Goal: Information Seeking & Learning: Check status

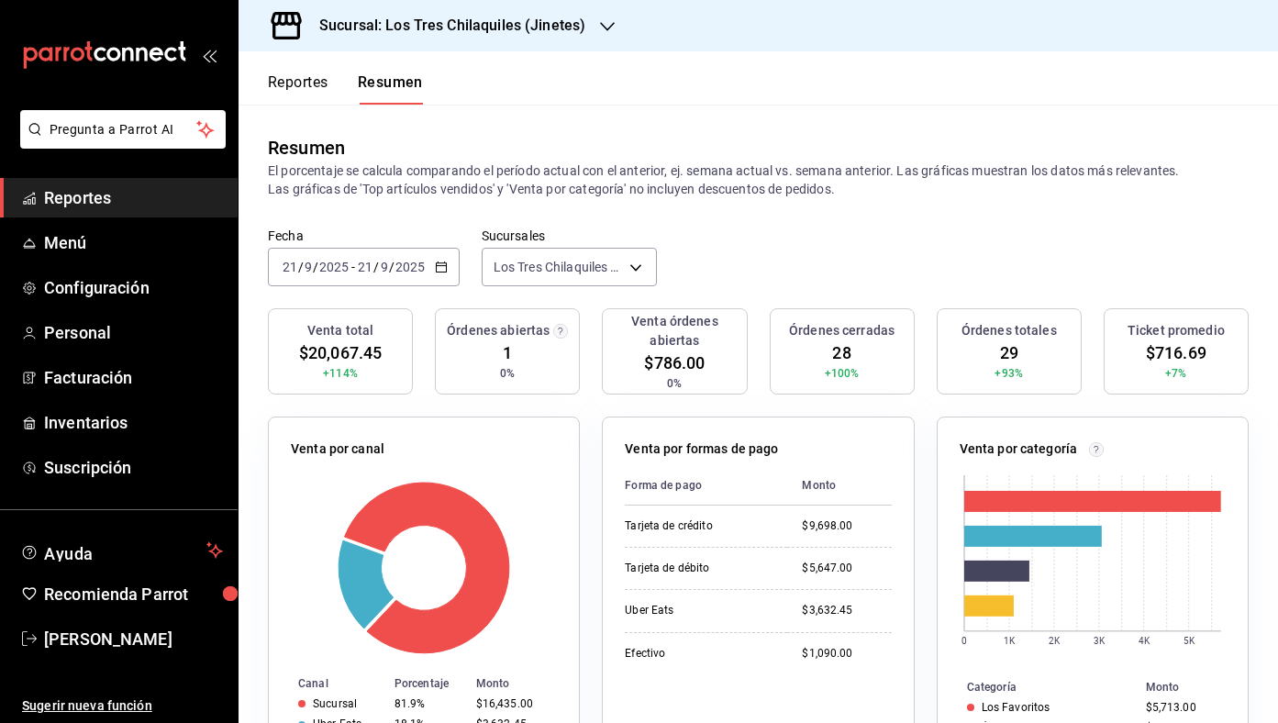
click at [309, 73] on button "Reportes" at bounding box center [298, 88] width 61 height 31
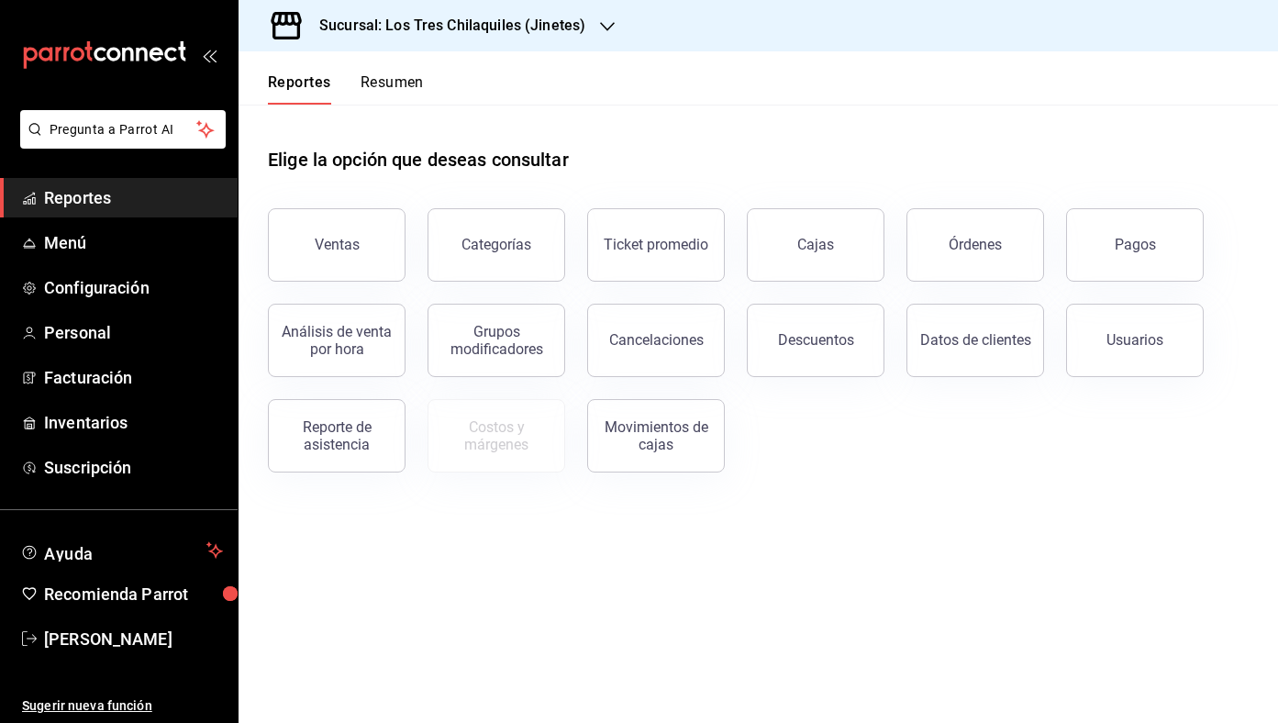
click at [405, 122] on div "Elige la opción que deseas consultar" at bounding box center [758, 146] width 981 height 82
click at [405, 102] on button "Resumen" at bounding box center [391, 88] width 63 height 31
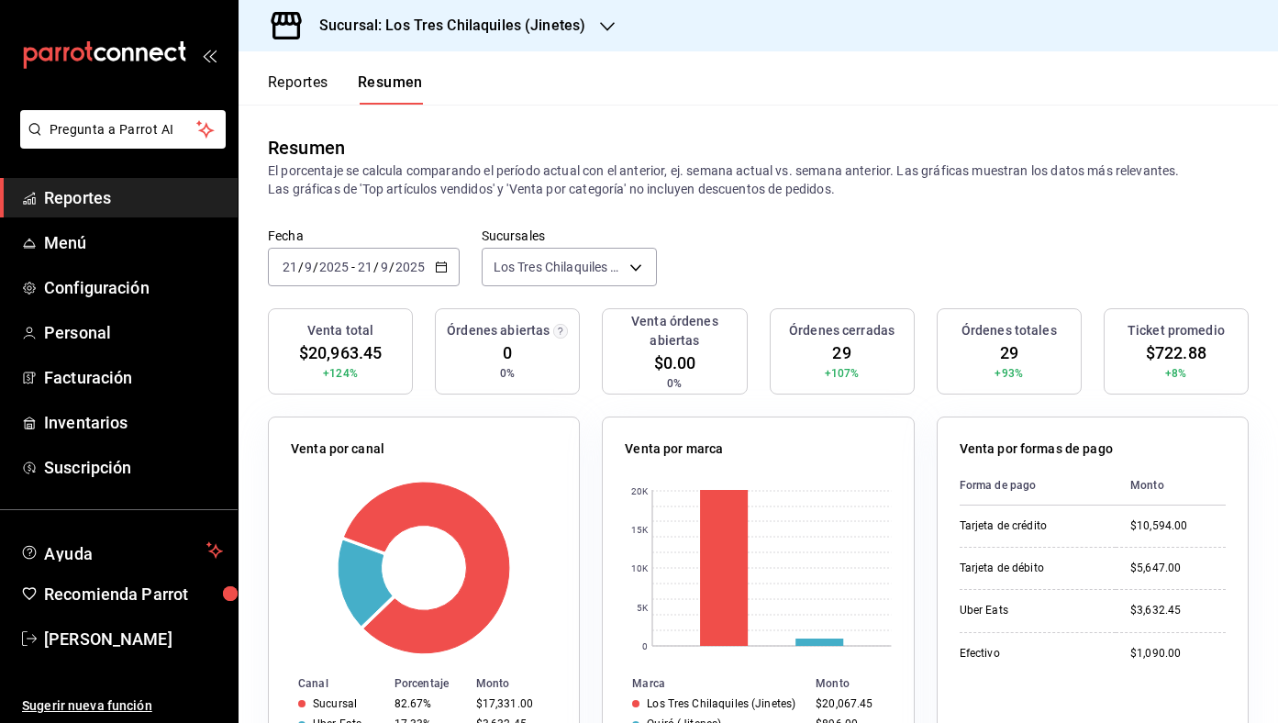
click at [607, 299] on div "Fecha [DATE] [DATE] - [DATE] [DATE] Sucursales [GEOGRAPHIC_DATA] (Jinetes) [obj…" at bounding box center [757, 267] width 1039 height 81
click at [298, 90] on button "Reportes" at bounding box center [298, 88] width 61 height 31
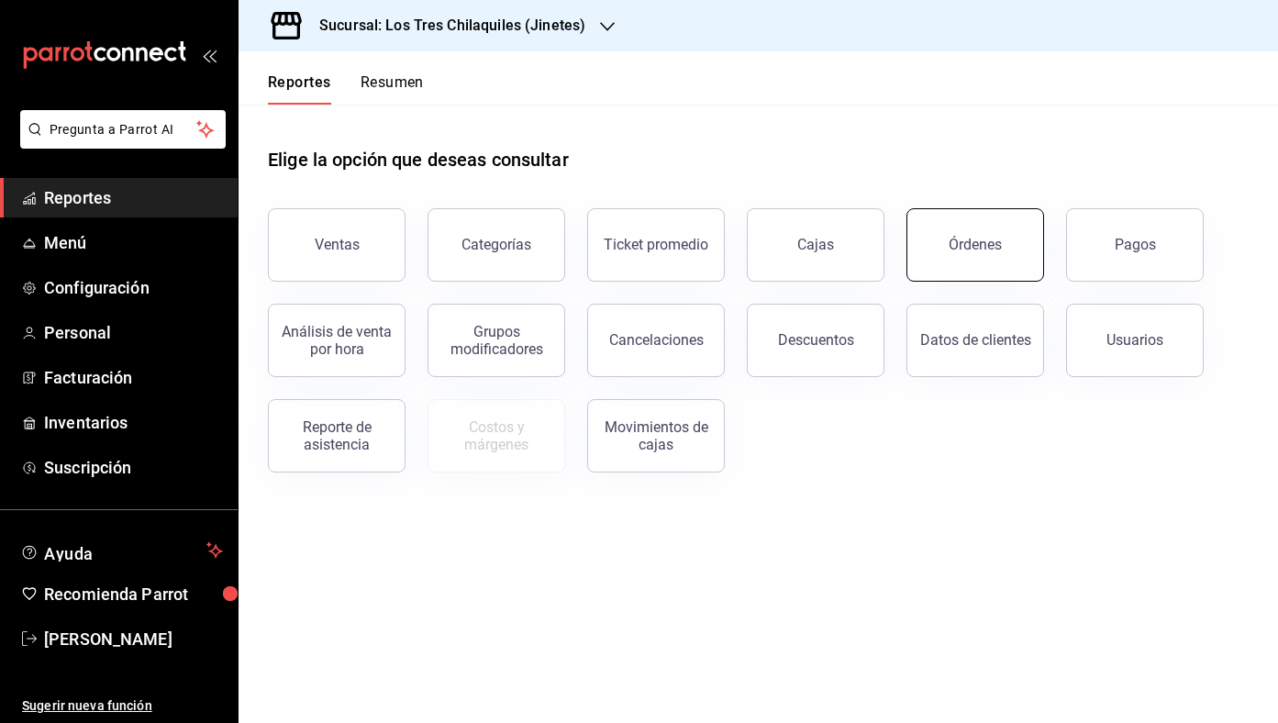
click at [995, 247] on div "Órdenes" at bounding box center [974, 244] width 53 height 17
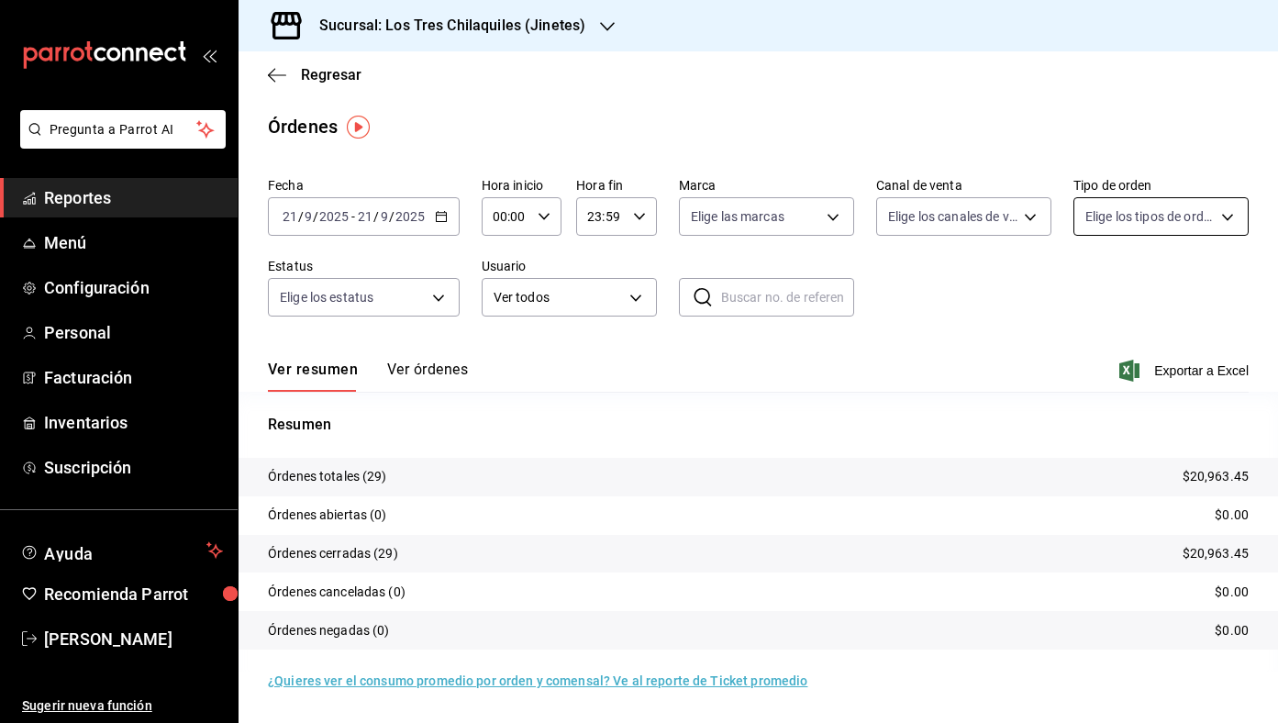
click at [1159, 225] on body "Pregunta a Parrot AI Reportes Menú Configuración Personal Facturación Inventari…" at bounding box center [639, 361] width 1278 height 723
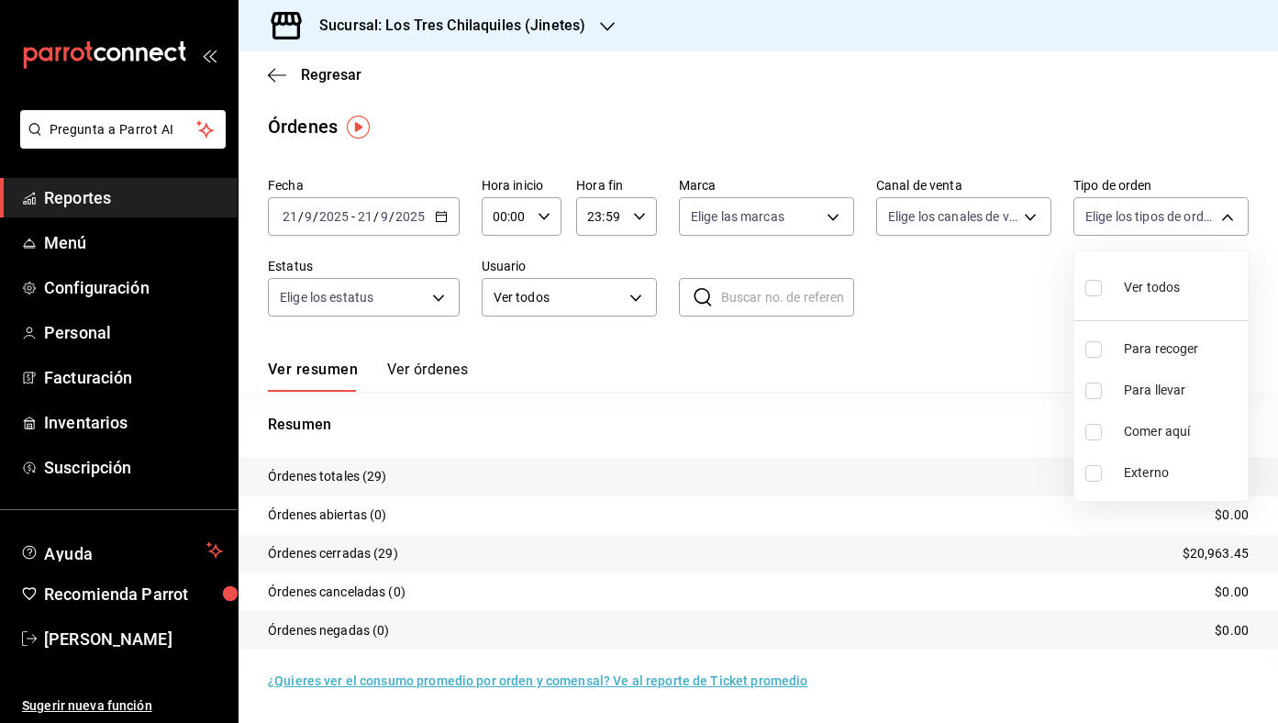
click at [1155, 426] on span "Comer aquí" at bounding box center [1182, 431] width 116 height 19
type input "56f71dbc-c776-499c-b0d1-bf469380f4b3"
checkbox input "true"
click at [986, 386] on div at bounding box center [639, 361] width 1278 height 723
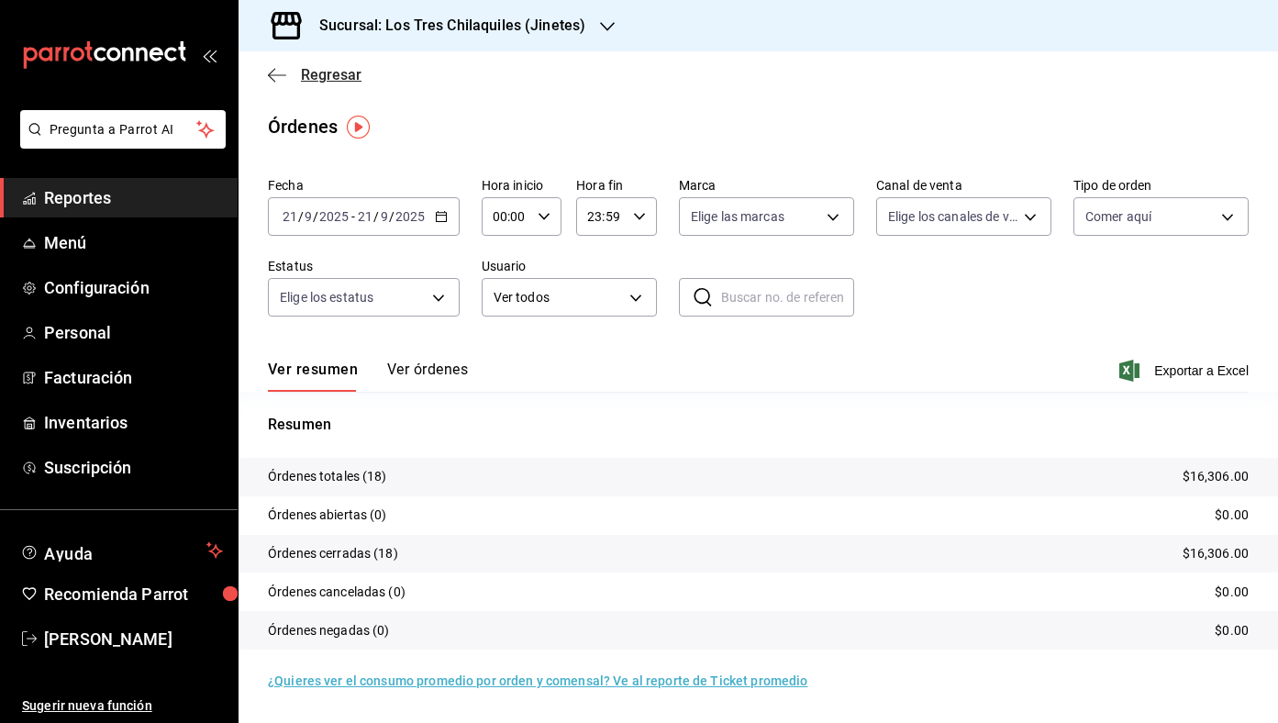
click at [302, 66] on span "Regresar" at bounding box center [331, 74] width 61 height 17
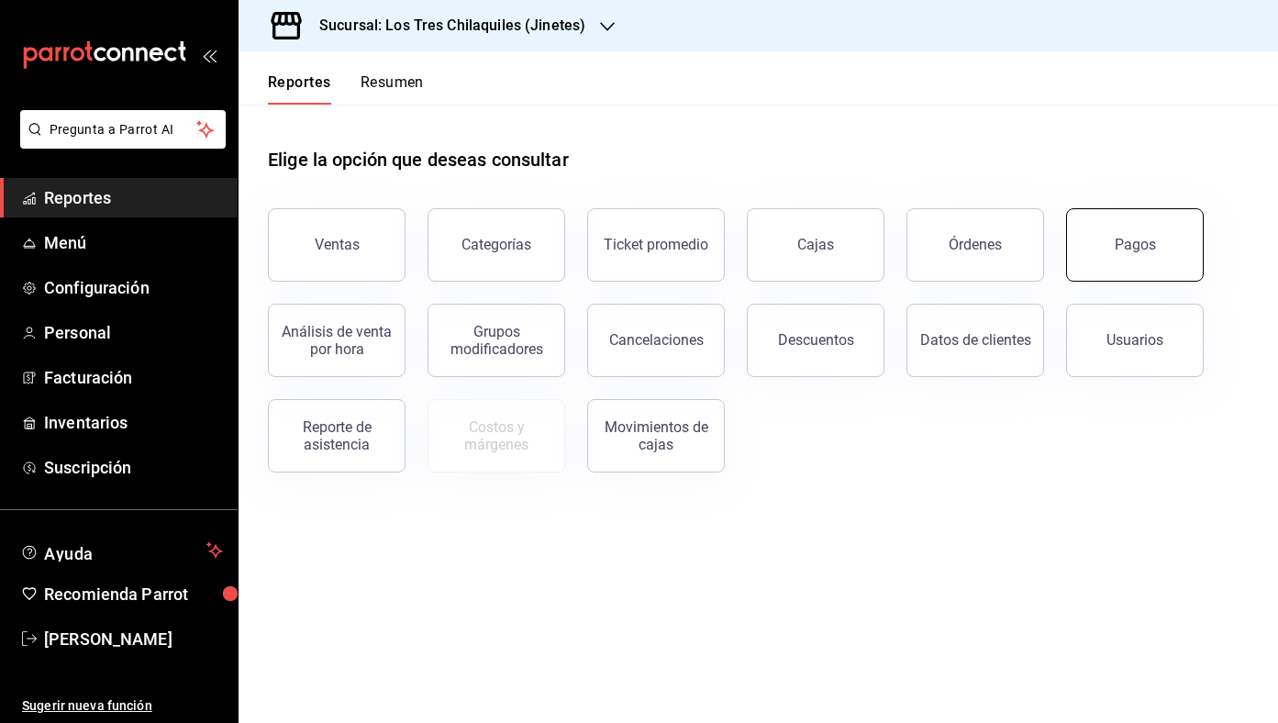
click at [1115, 246] on div "Pagos" at bounding box center [1135, 244] width 41 height 17
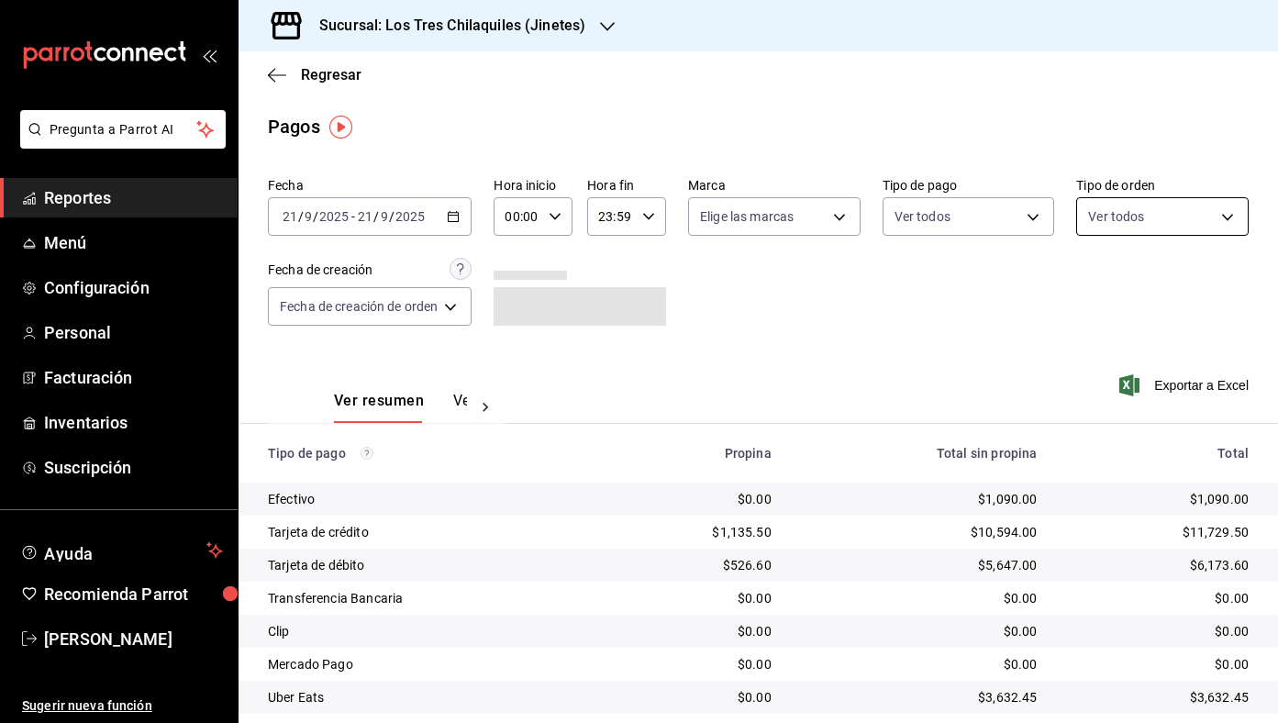
click at [1135, 204] on body "Pregunta a Parrot AI Reportes Menú Configuración Personal Facturación Inventari…" at bounding box center [639, 361] width 1278 height 723
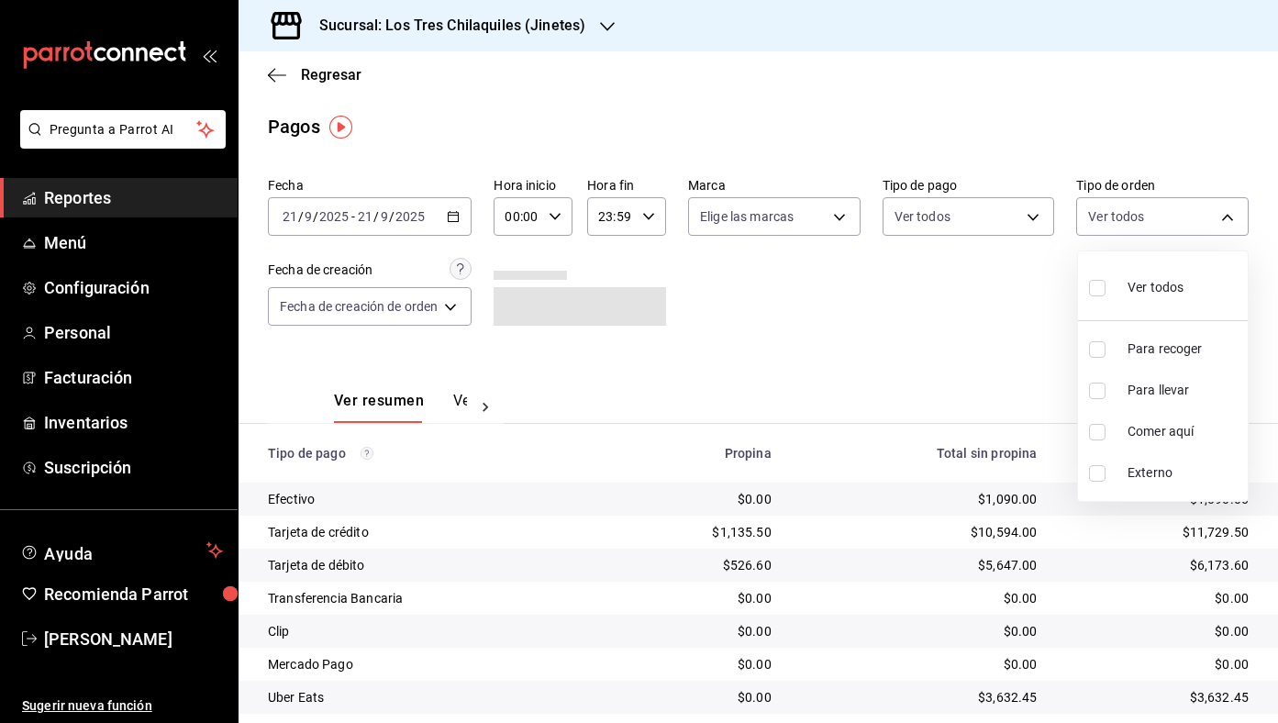
click at [1148, 418] on li "Comer aquí" at bounding box center [1163, 431] width 170 height 41
type input "56f71dbc-c776-499c-b0d1-bf469380f4b3"
checkbox input "true"
click at [972, 348] on div at bounding box center [639, 361] width 1278 height 723
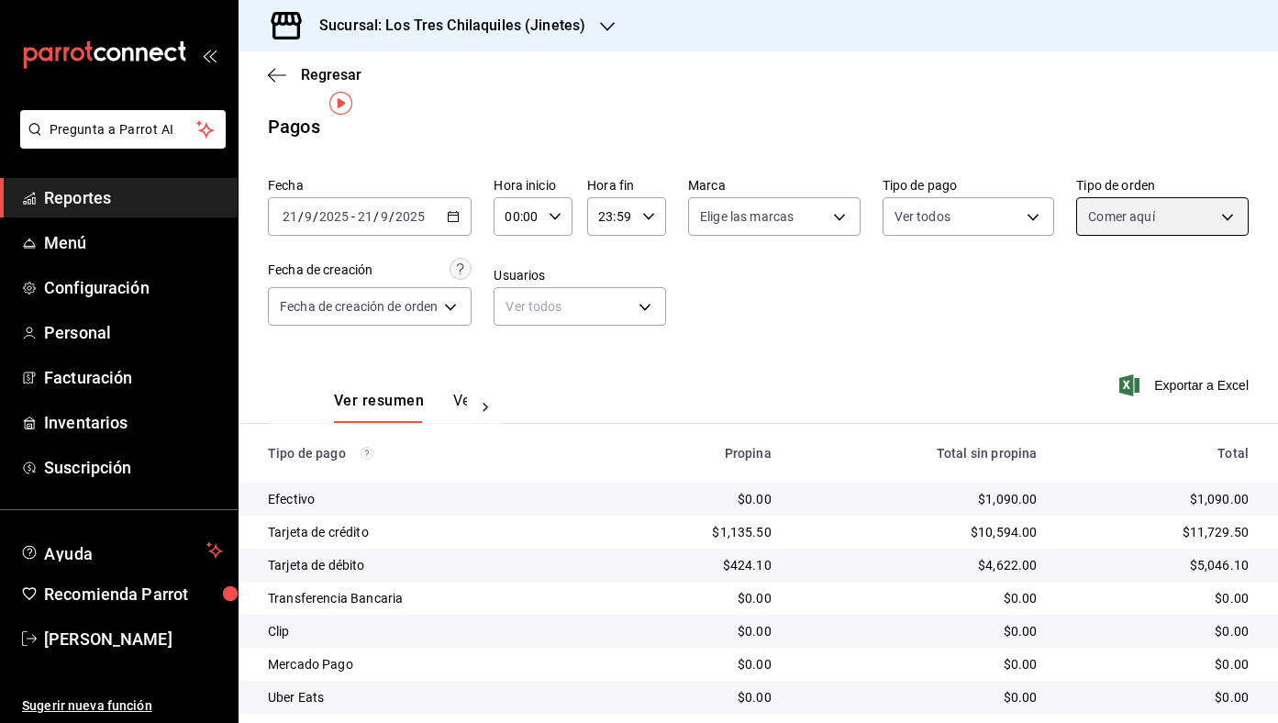
scroll to position [86, 0]
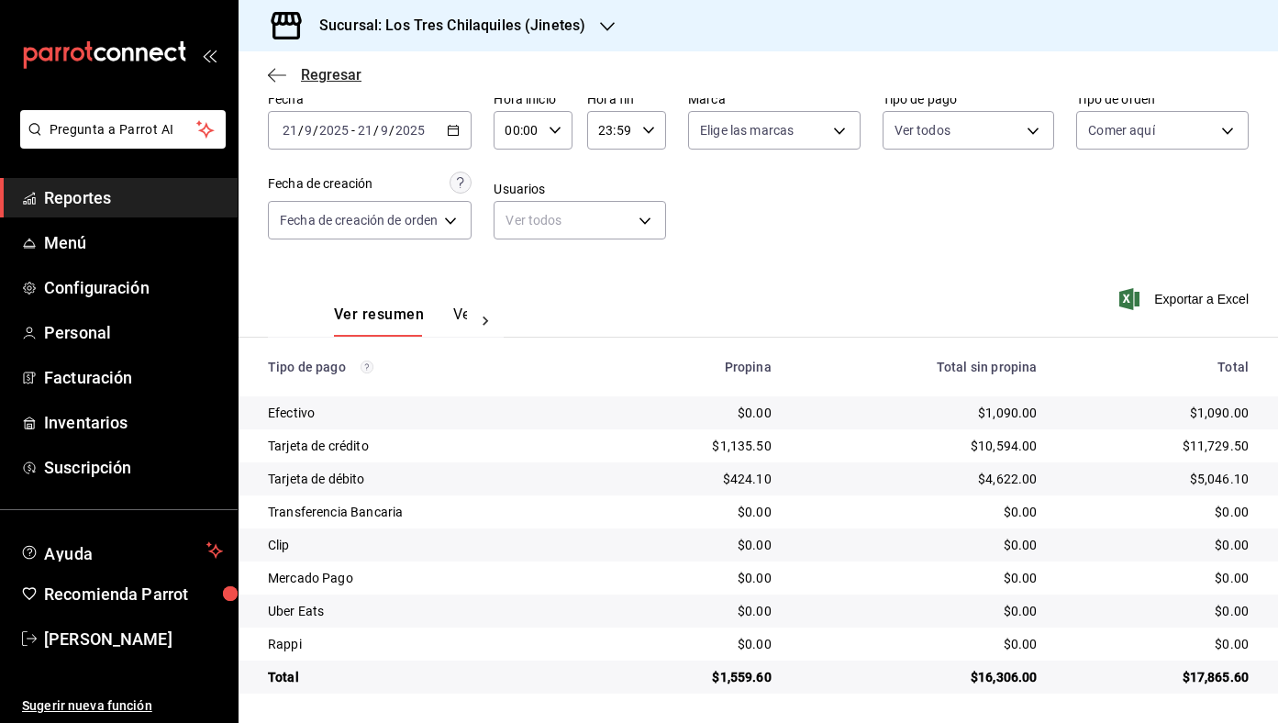
click at [340, 70] on span "Regresar" at bounding box center [331, 74] width 61 height 17
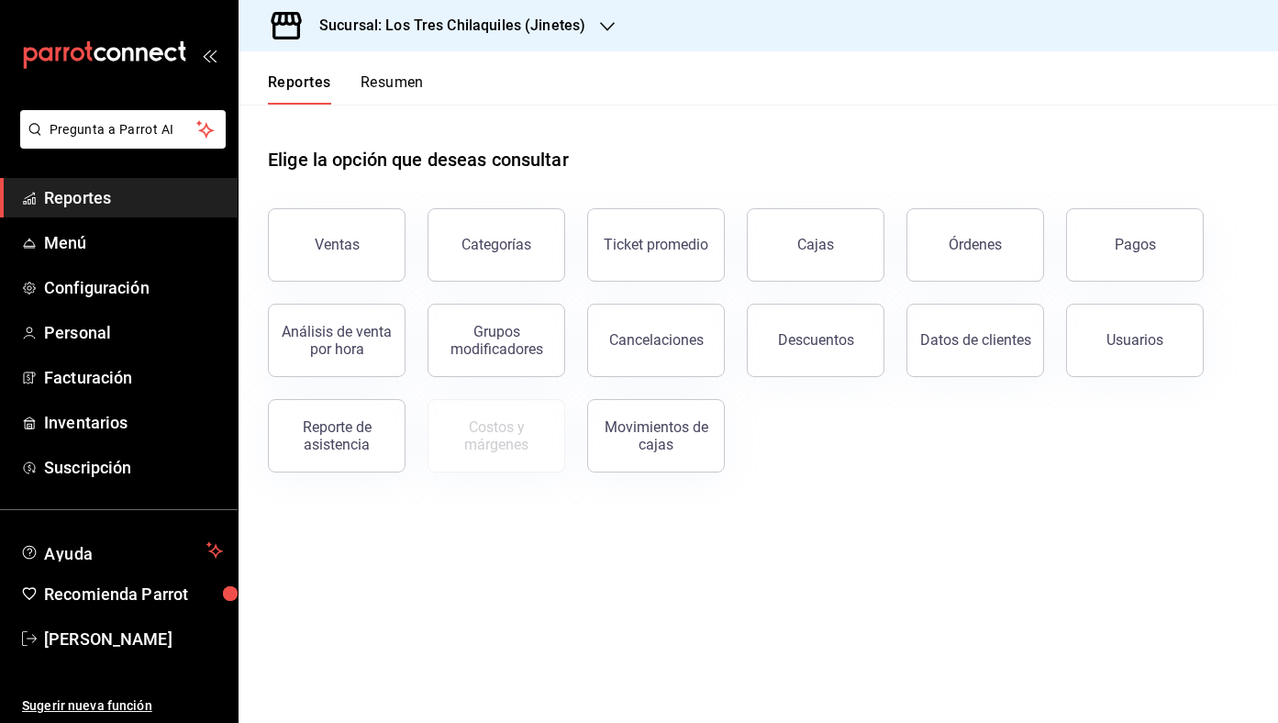
click at [395, 87] on button "Resumen" at bounding box center [391, 88] width 63 height 31
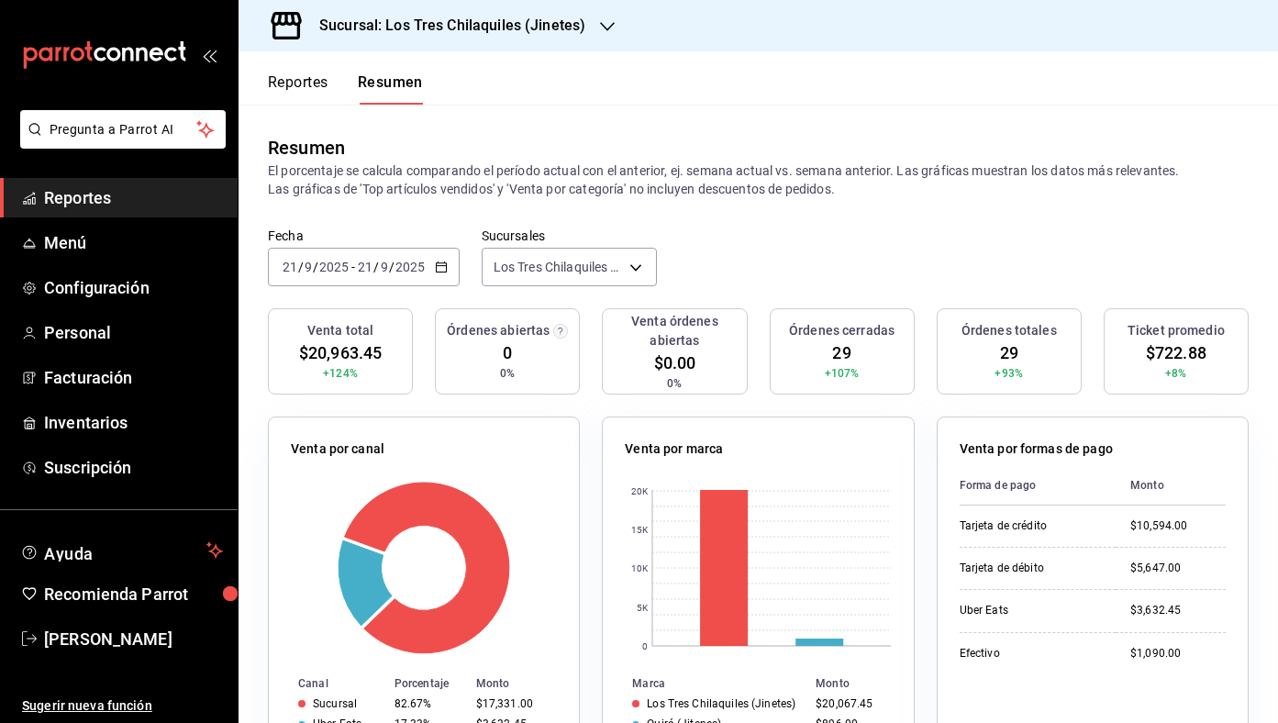
click at [452, 261] on div "[DATE] [DATE] - [DATE] [DATE]" at bounding box center [364, 267] width 192 height 39
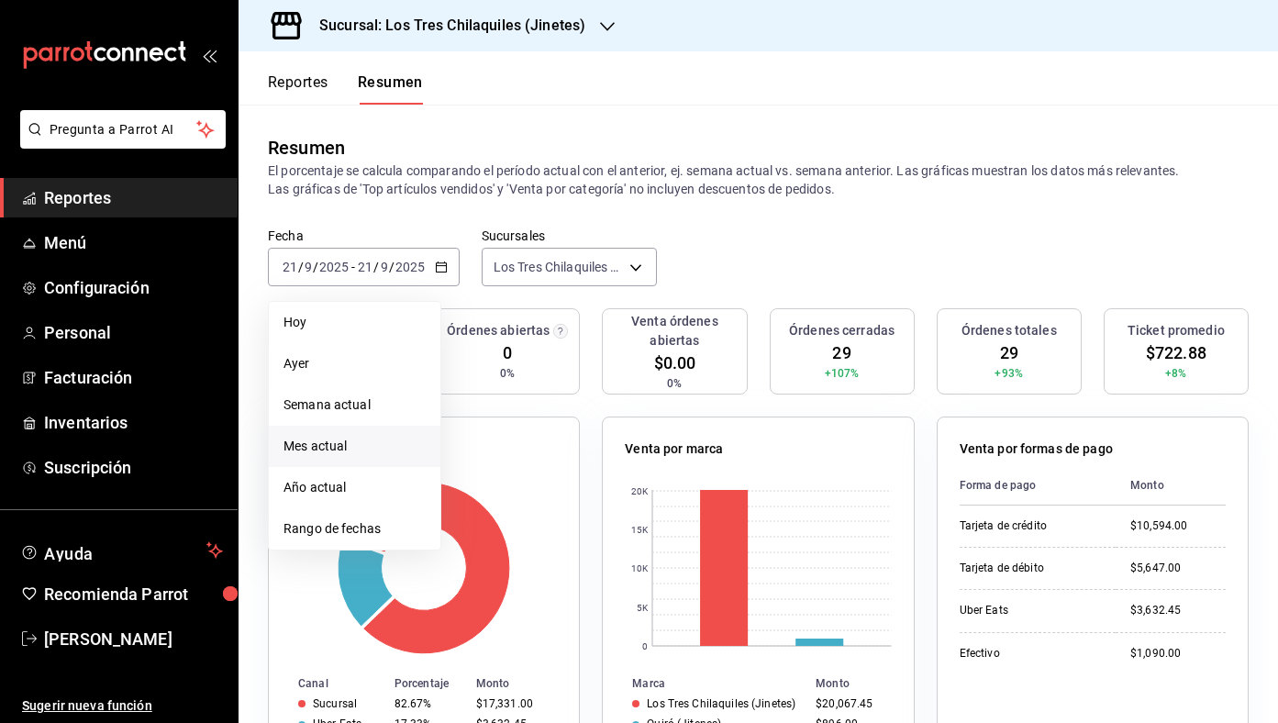
click at [383, 433] on li "Mes actual" at bounding box center [355, 446] width 172 height 41
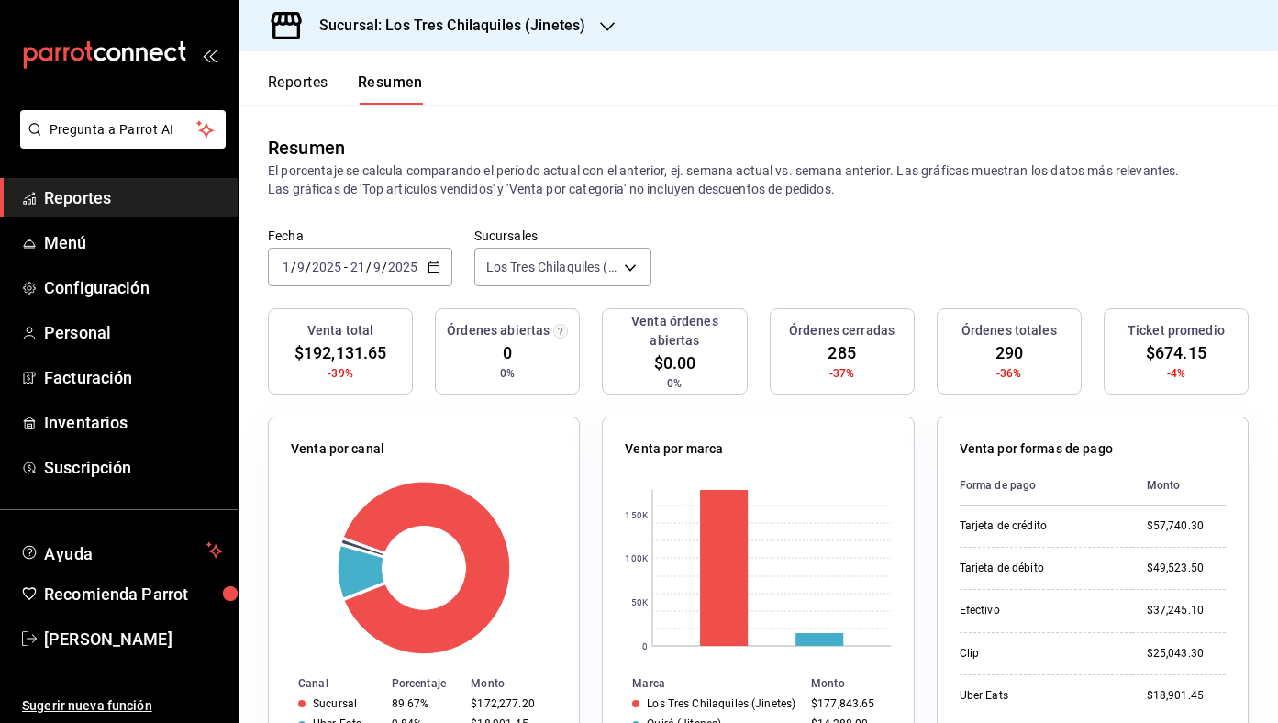
click at [435, 264] on icon "button" at bounding box center [433, 267] width 13 height 13
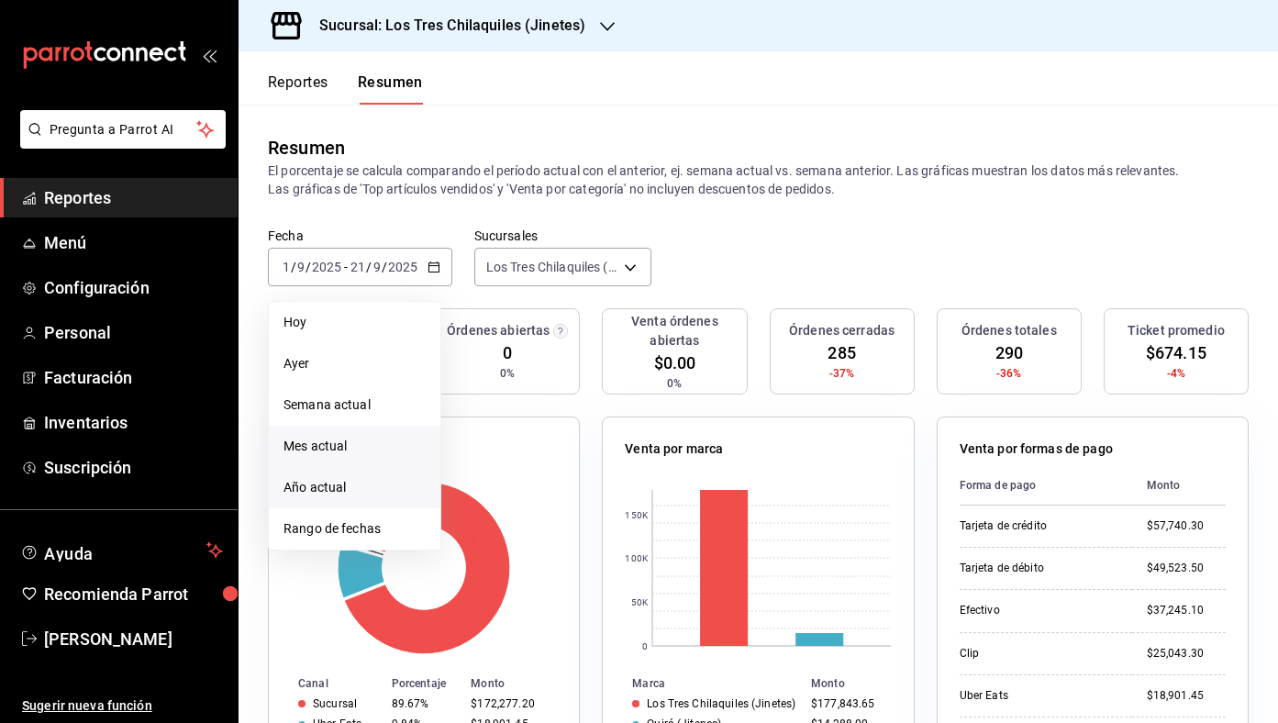
click at [374, 476] on li "Año actual" at bounding box center [355, 487] width 172 height 41
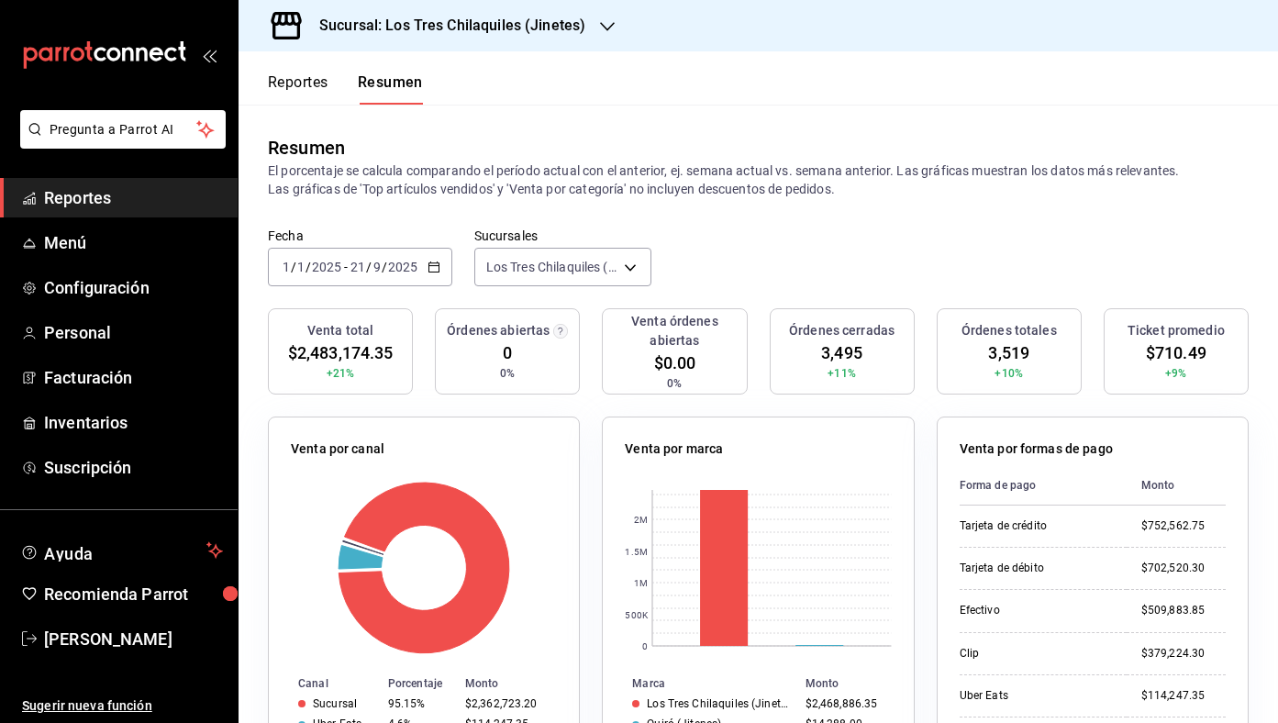
click at [315, 71] on div "Reportes Resumen" at bounding box center [330, 77] width 184 height 53
click at [303, 74] on button "Reportes" at bounding box center [298, 88] width 61 height 31
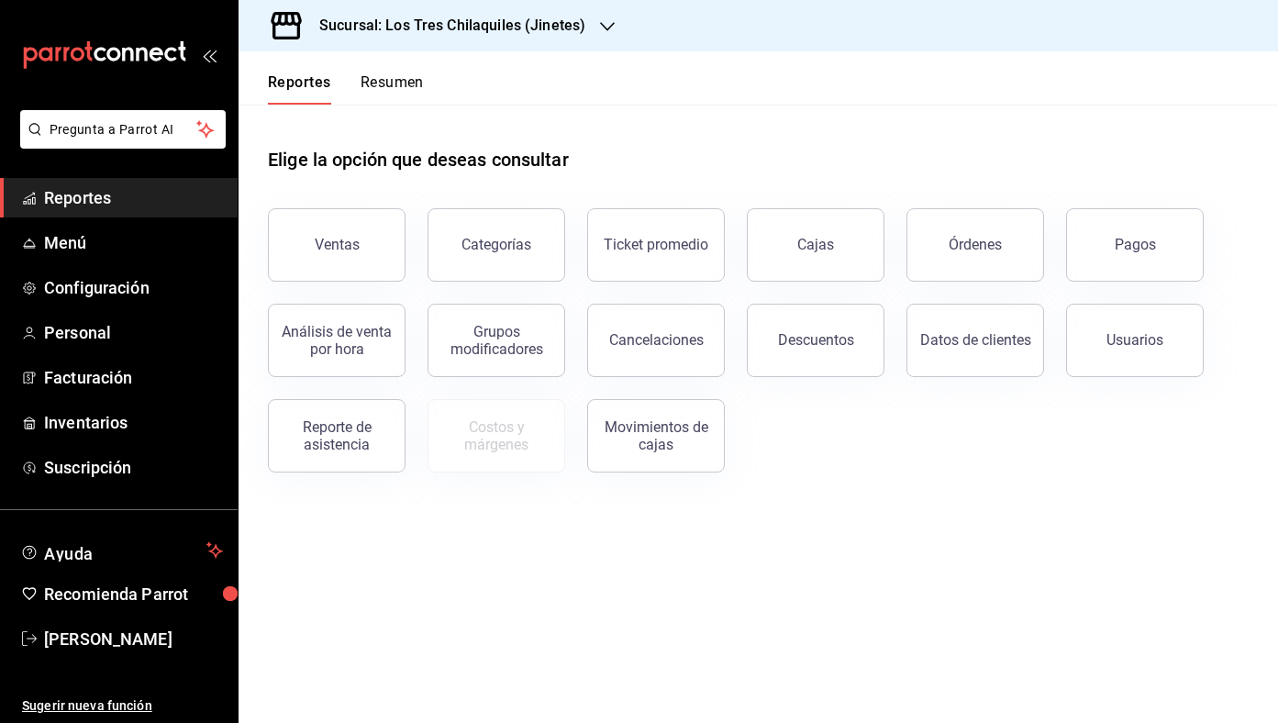
click at [412, 87] on button "Resumen" at bounding box center [391, 88] width 63 height 31
